Goal: Find specific page/section: Find specific page/section

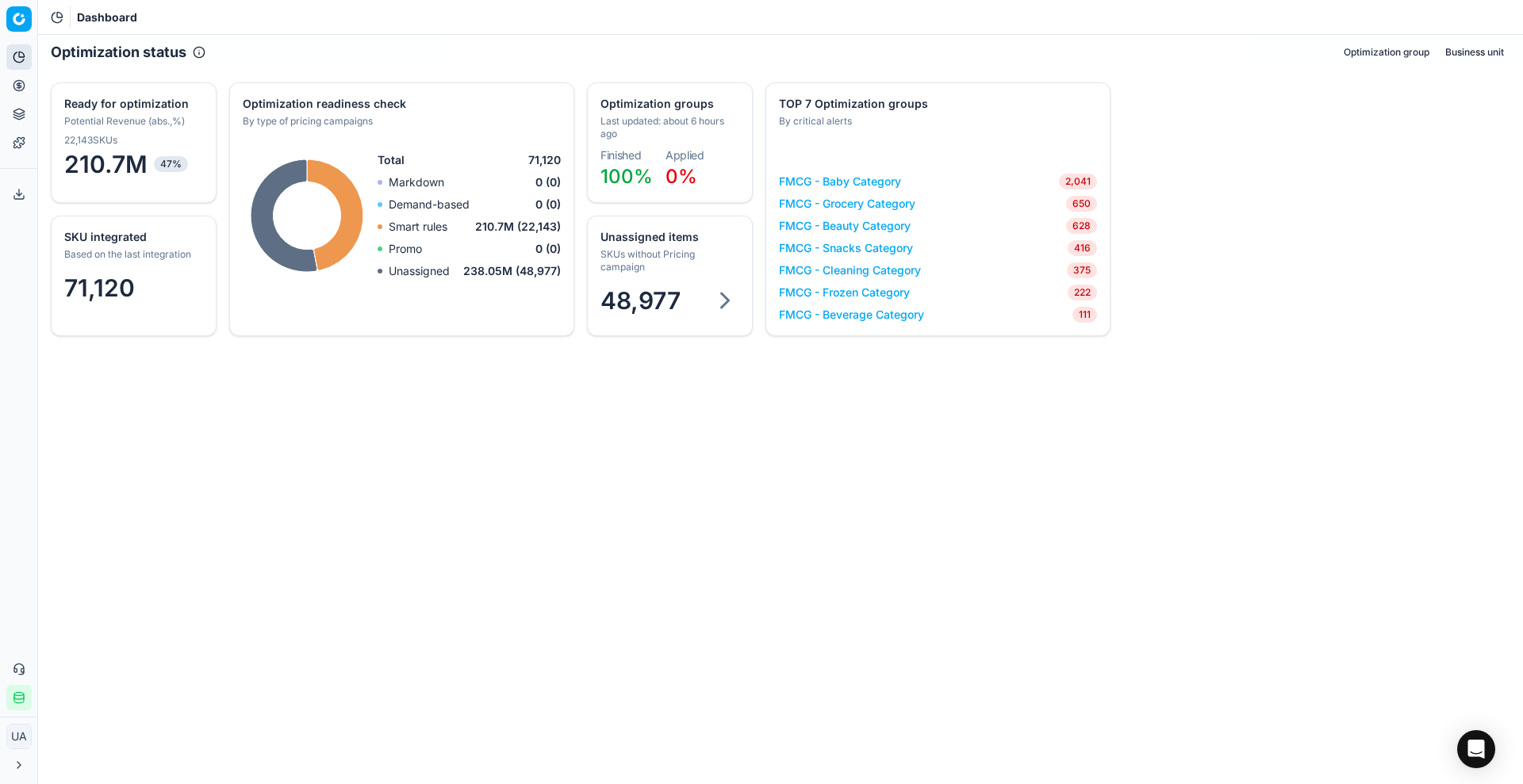
click at [864, 211] on div "FMCG - Baby Category 2,041 FMCG - Grocery Category 650 FMCG - Beauty Category 6…" at bounding box center [939, 249] width 318 height 149
click at [862, 205] on link "FMCG - Grocery Category" at bounding box center [847, 203] width 137 height 16
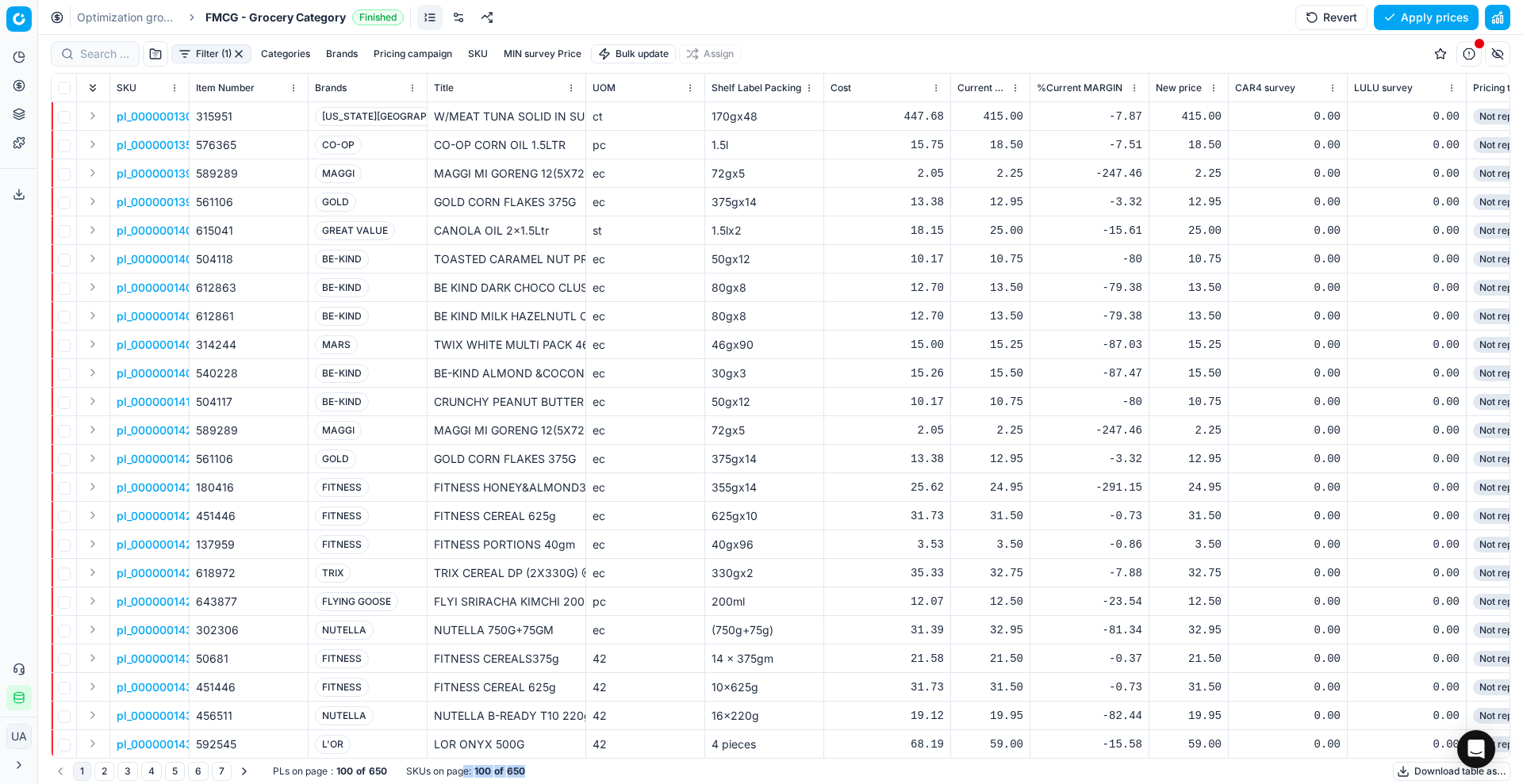
drag, startPoint x: 536, startPoint y: 772, endPoint x: 467, endPoint y: 762, distance: 69.7
click at [467, 762] on div "1 2 3 4 5 6 7 PLs on page : 100 of 650 SKUs on page : 100 of 650 Download table…" at bounding box center [780, 772] width 1460 height 26
click at [560, 766] on div "1 2 3 4 5 6 7 PLs on page : 100 of 650 SKUs on page : 100 of 650 Download table…" at bounding box center [780, 772] width 1460 height 26
click at [559, 766] on div "1 2 3 4 5 6 7 PLs on page : 100 of 650 SKUs on page : 100 of 650 Download table…" at bounding box center [780, 772] width 1460 height 26
click at [483, 772] on strong "100" at bounding box center [483, 771] width 17 height 12
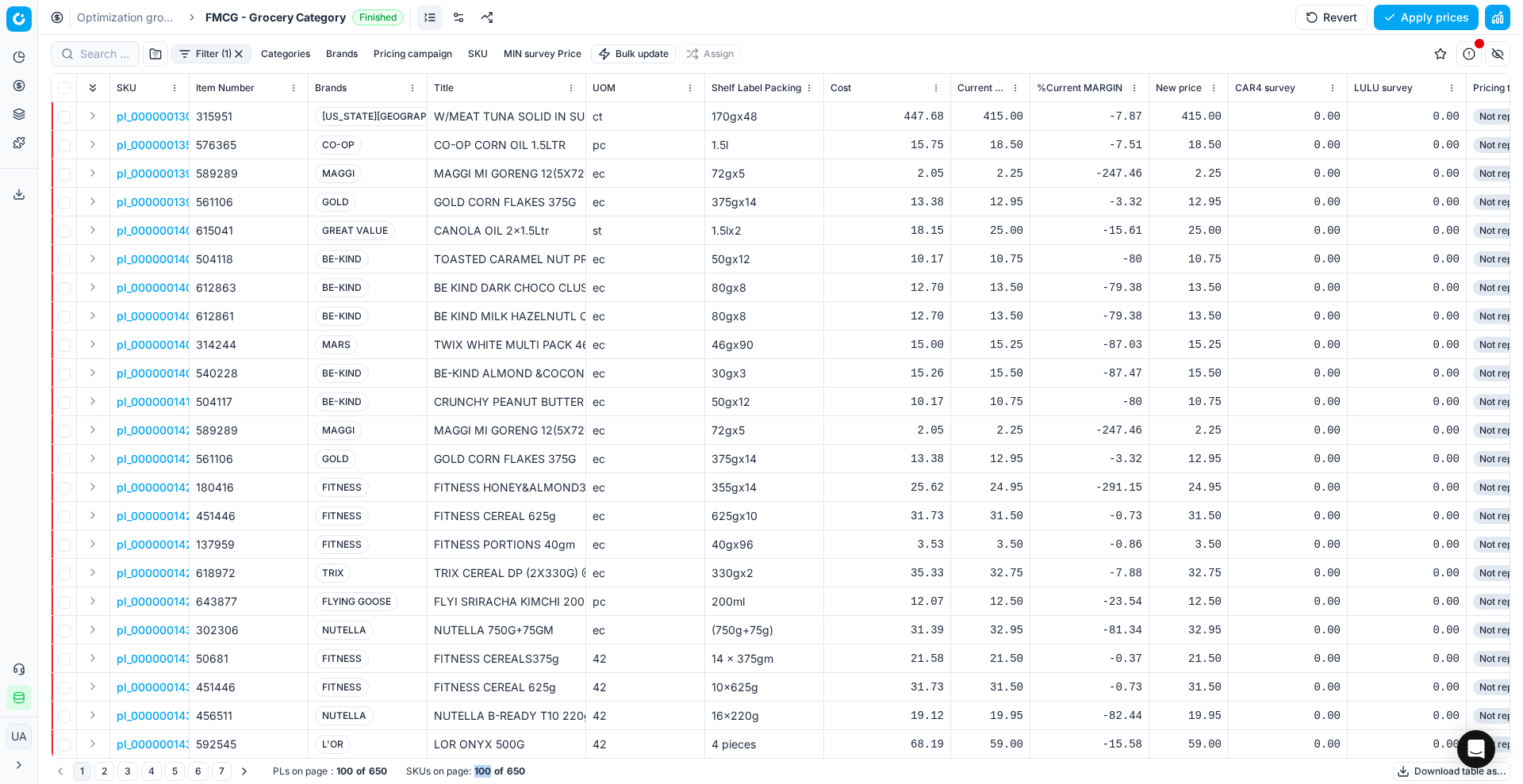
click at [483, 772] on strong "100" at bounding box center [483, 771] width 17 height 12
click at [485, 770] on strong "100" at bounding box center [483, 771] width 17 height 12
drag, startPoint x: 529, startPoint y: 774, endPoint x: 478, endPoint y: 772, distance: 51.0
click at [478, 772] on div "SKUs on page : 100 of 650" at bounding box center [466, 771] width 119 height 12
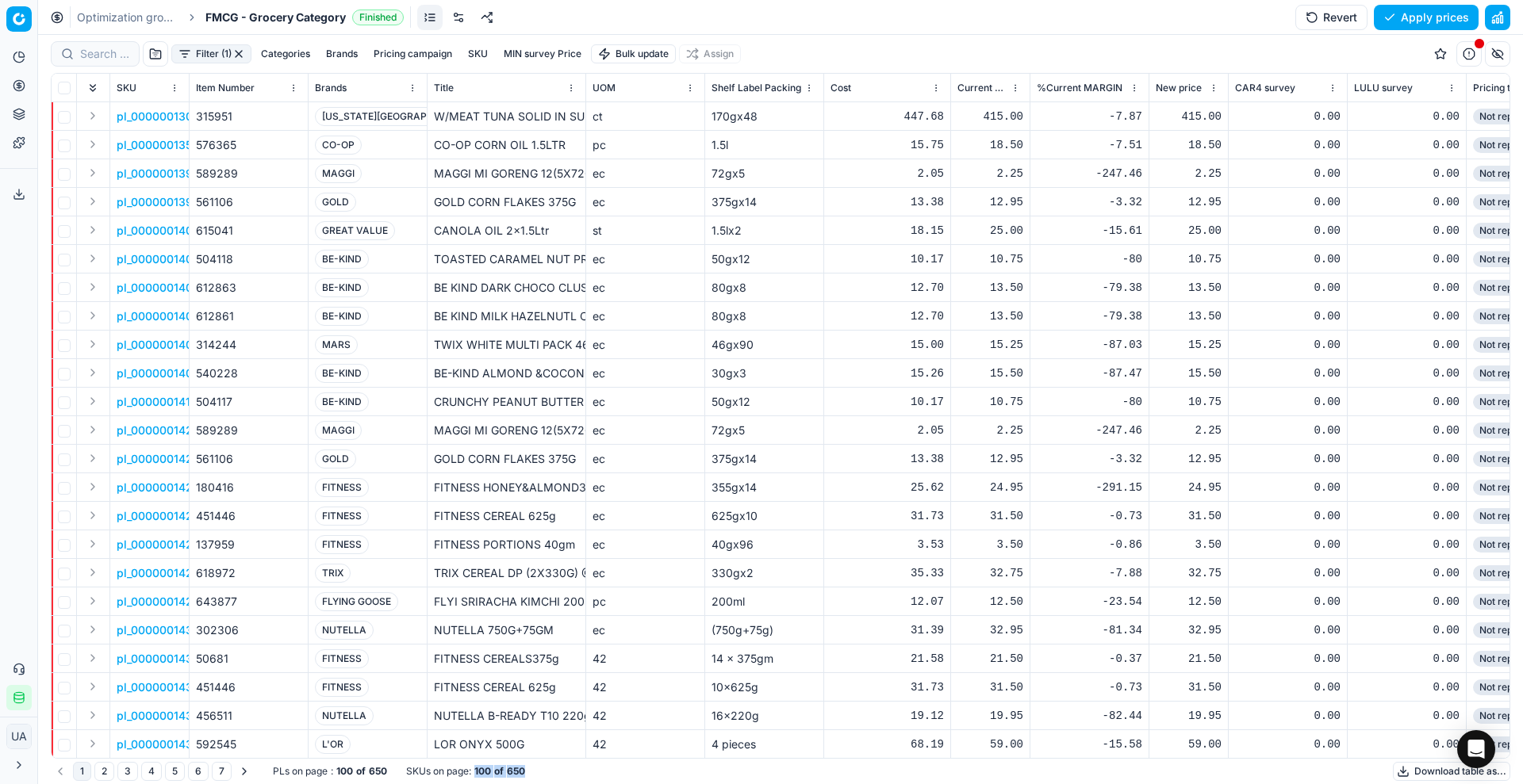
click at [580, 763] on div "1 2 3 4 5 6 7 PLs on page : 100 of 650 SKUs on page : 100 of 650 Download table…" at bounding box center [780, 772] width 1460 height 26
